Goal: Find specific page/section: Find specific page/section

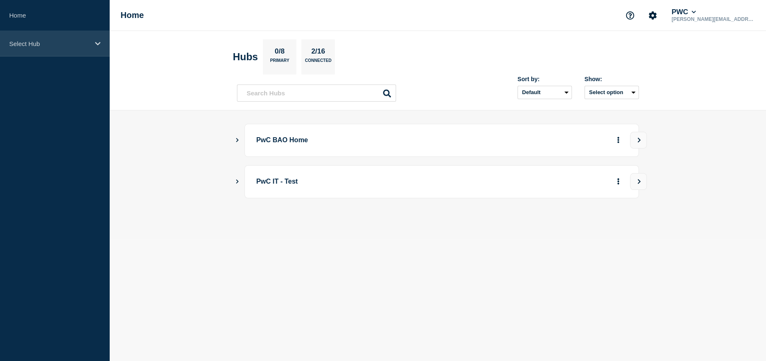
click at [44, 41] on p "Select Hub" at bounding box center [49, 43] width 80 height 7
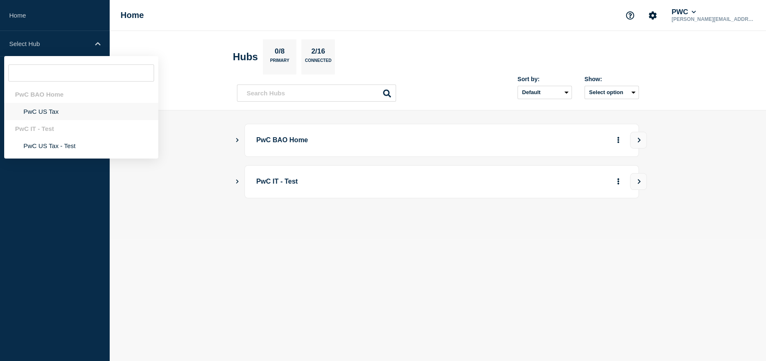
click at [48, 115] on li "PwC US Tax" at bounding box center [81, 111] width 154 height 17
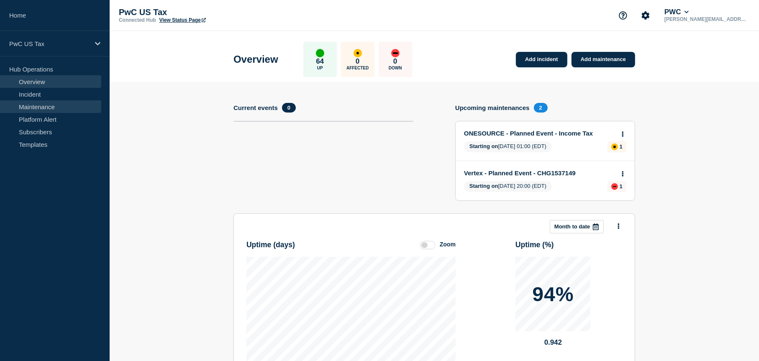
click at [41, 106] on link "Maintenance" at bounding box center [50, 106] width 101 height 13
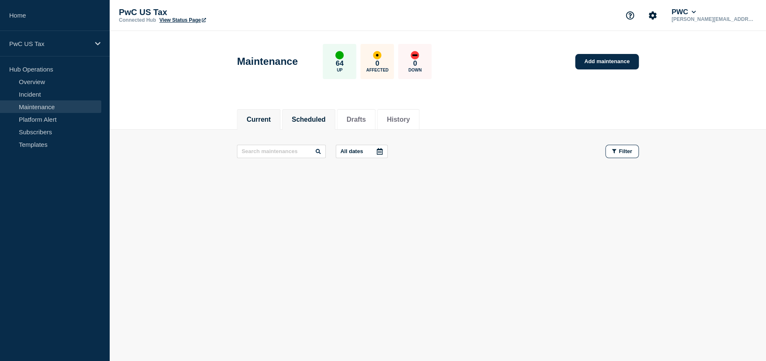
click at [297, 116] on button "Scheduled" at bounding box center [309, 120] width 34 height 8
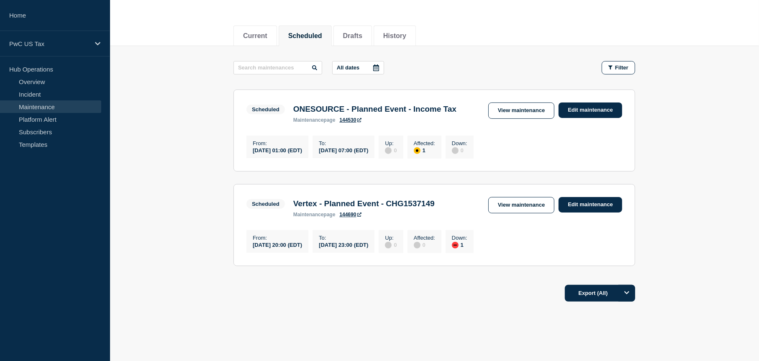
scroll to position [104, 0]
